Goal: Transaction & Acquisition: Purchase product/service

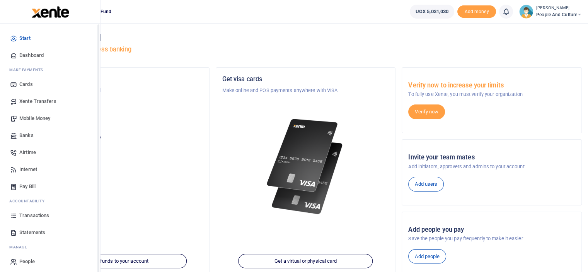
click at [27, 116] on span "Mobile Money" at bounding box center [34, 118] width 31 height 8
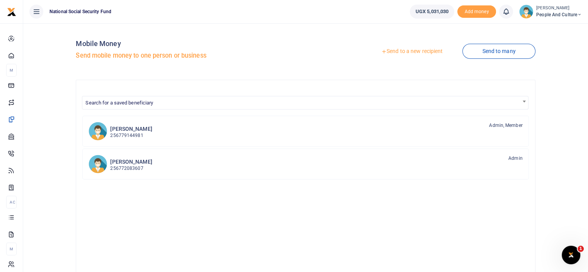
click at [391, 49] on link "Send to a new recipient" at bounding box center [411, 51] width 101 height 14
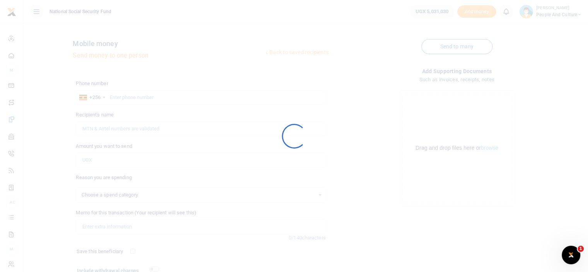
select select
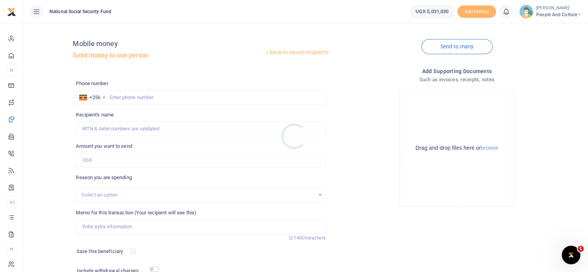
click at [128, 97] on div at bounding box center [294, 136] width 588 height 272
click at [128, 97] on input "text" at bounding box center [201, 97] width 250 height 15
type input "0704190995"
type input "Daisy. [GEOGRAPHIC_DATA]"
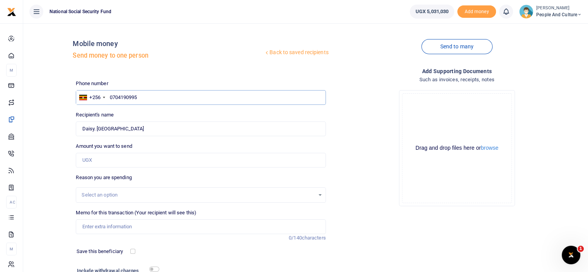
type input "0704190995"
click at [107, 161] on input "Amount you want to send" at bounding box center [201, 160] width 250 height 15
paste input "Printing certificates for interns"
drag, startPoint x: 156, startPoint y: 159, endPoint x: 75, endPoint y: 158, distance: 80.7
click at [75, 158] on div "Amount you want to send Printing certificates for interns Amount is required." at bounding box center [201, 154] width 256 height 25
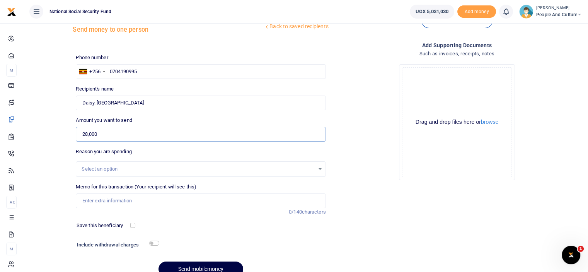
scroll to position [39, 0]
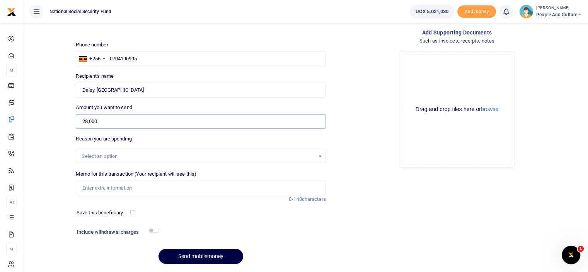
type input "28,000"
click at [154, 231] on input "checkbox" at bounding box center [154, 230] width 10 height 5
checkbox input "true"
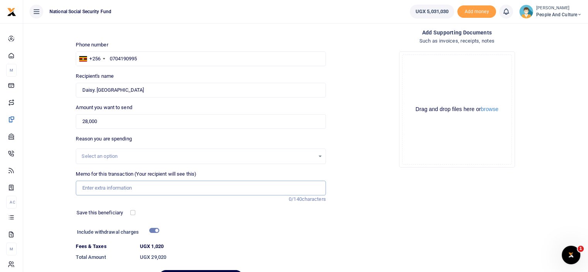
click at [136, 191] on input "Memo for this transaction (Your recipient will see this)" at bounding box center [201, 187] width 250 height 15
paste input "Printing certificates for interns"
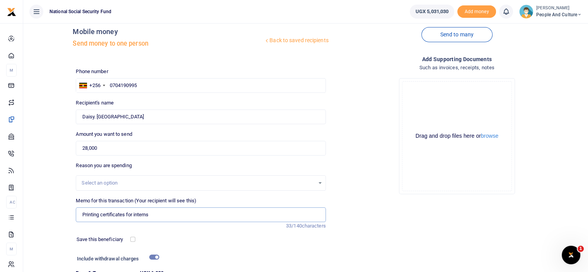
scroll to position [0, 0]
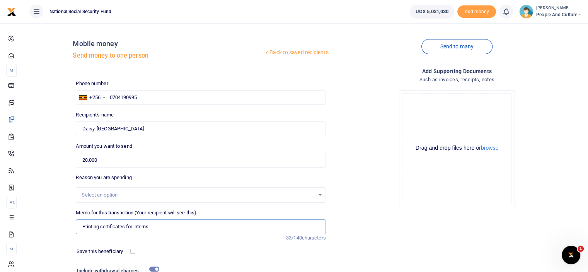
type input "Printing certificates for interns"
click at [161, 99] on input "0704190995" at bounding box center [201, 97] width 250 height 15
type input "0706244965"
type input "Ronald Ssebbowa"
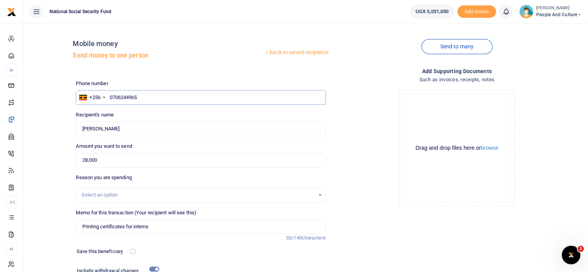
click at [148, 99] on input "0706244965" at bounding box center [201, 97] width 250 height 15
type input "0773440195"
type input "Lydia Nalwoga"
click at [148, 99] on input "0773440195" at bounding box center [201, 97] width 250 height 15
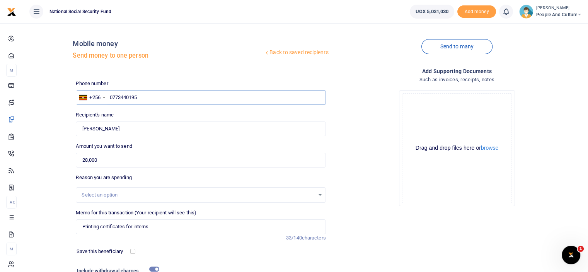
click at [148, 99] on input "0773440195" at bounding box center [201, 97] width 250 height 15
type input "0789182278"
type input "Belton Matsiko"
click at [148, 99] on input "0789182278" at bounding box center [201, 97] width 250 height 15
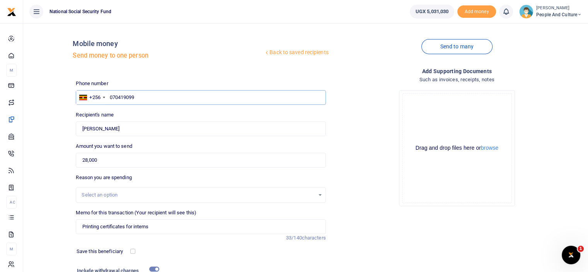
type input "0704190995"
click at [491, 145] on button "browse" at bounding box center [489, 148] width 17 height 6
type input "Daisy. Nagadya"
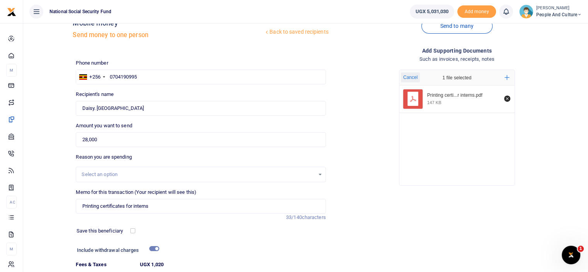
scroll to position [84, 0]
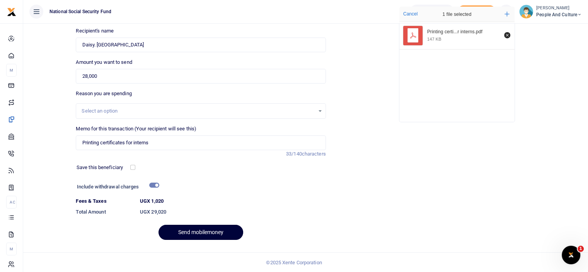
click at [185, 230] on button "Send mobilemoney" at bounding box center [200, 231] width 85 height 15
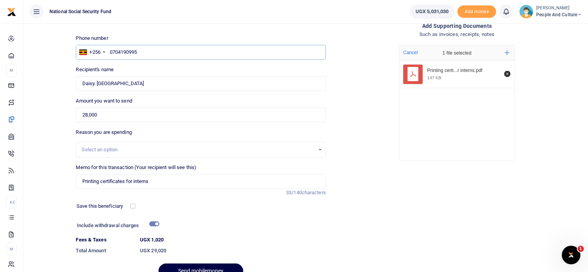
click at [146, 54] on input "0704190995" at bounding box center [201, 52] width 250 height 15
type input "0704190995"
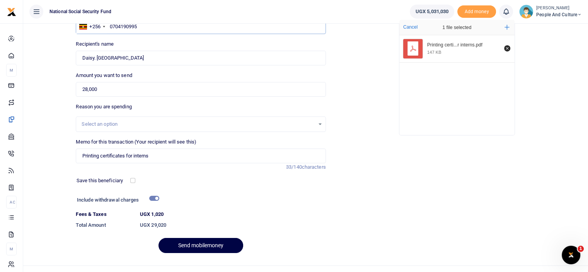
scroll to position [84, 0]
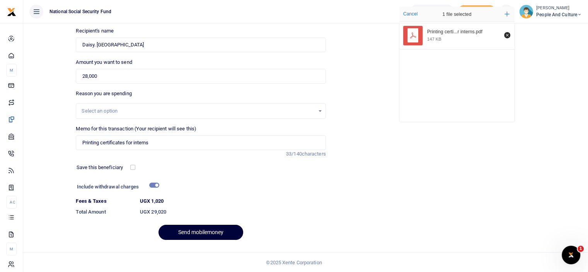
click at [187, 231] on button "Send mobilemoney" at bounding box center [200, 231] width 85 height 15
click at [97, 43] on input "Found" at bounding box center [201, 44] width 250 height 15
type input "Daisy Nagadya"
click at [196, 230] on button "Send mobilemoney" at bounding box center [200, 231] width 85 height 15
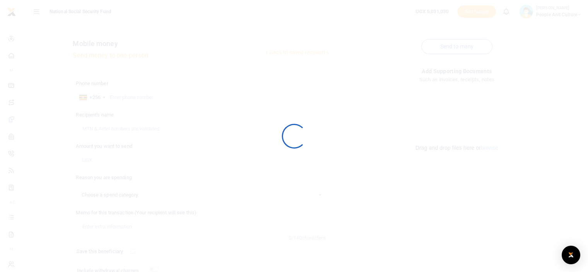
scroll to position [63, 0]
select select
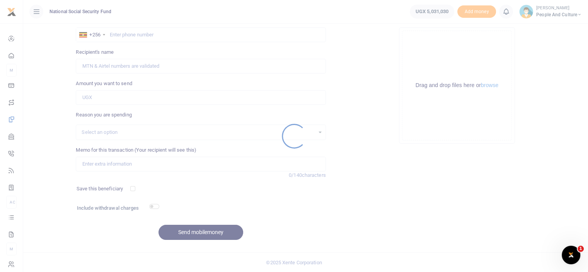
scroll to position [0, 0]
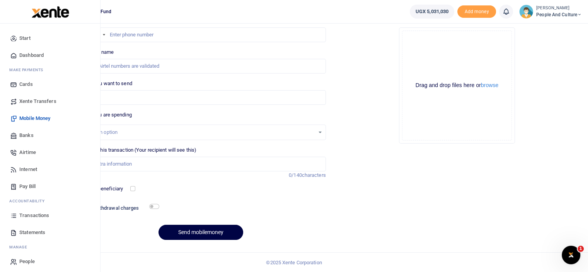
click at [36, 216] on span "Transactions" at bounding box center [34, 215] width 30 height 8
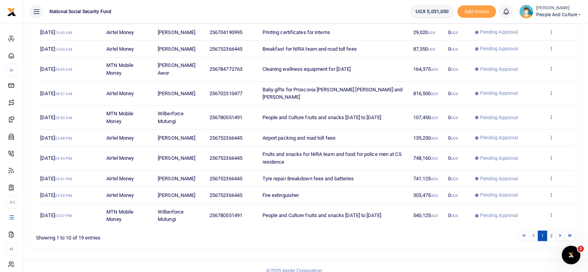
scroll to position [127, 0]
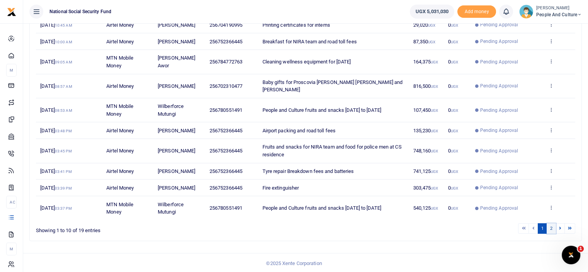
click at [550, 227] on link "2" at bounding box center [550, 228] width 9 height 10
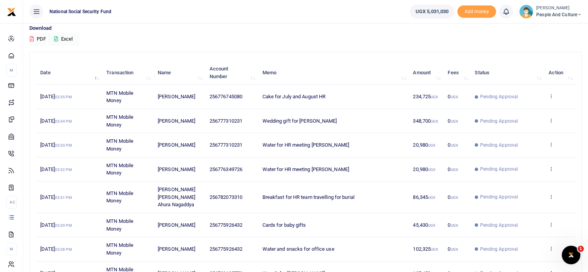
scroll to position [0, 0]
